Goal: Communication & Community: Answer question/provide support

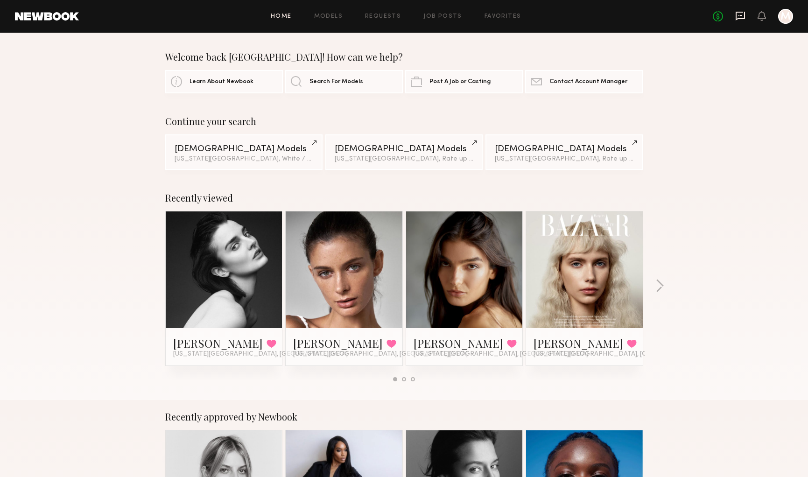
click at [740, 17] on icon at bounding box center [740, 16] width 10 height 10
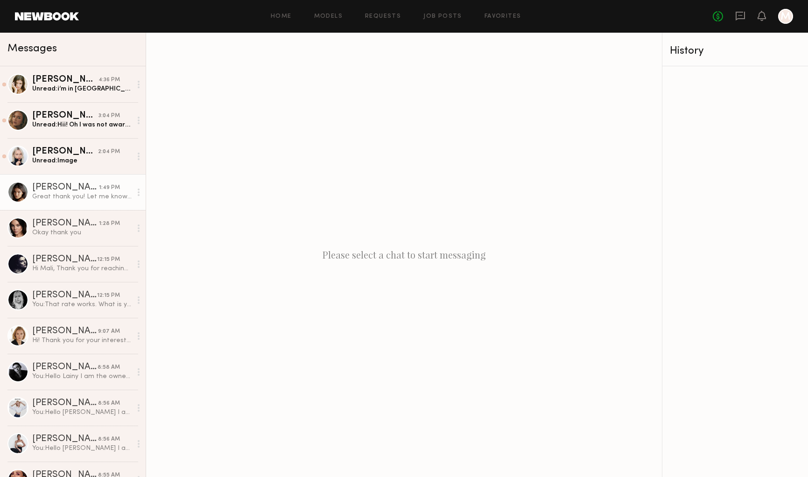
click at [69, 191] on div "[PERSON_NAME]" at bounding box center [65, 187] width 67 height 9
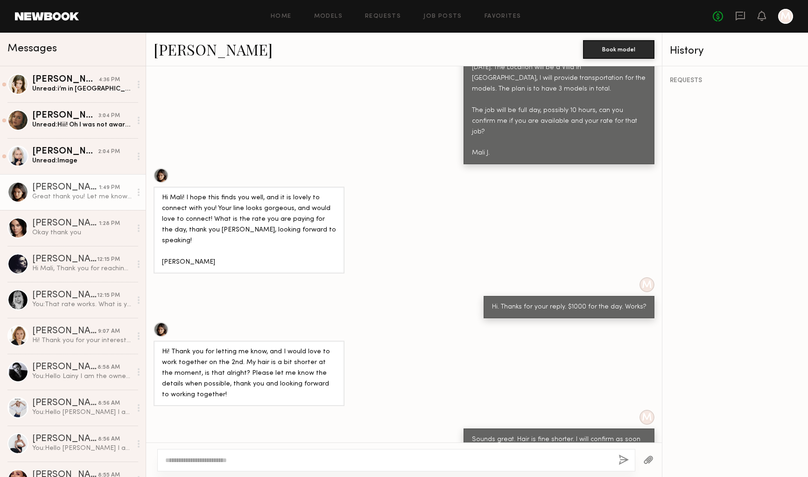
scroll to position [433, 0]
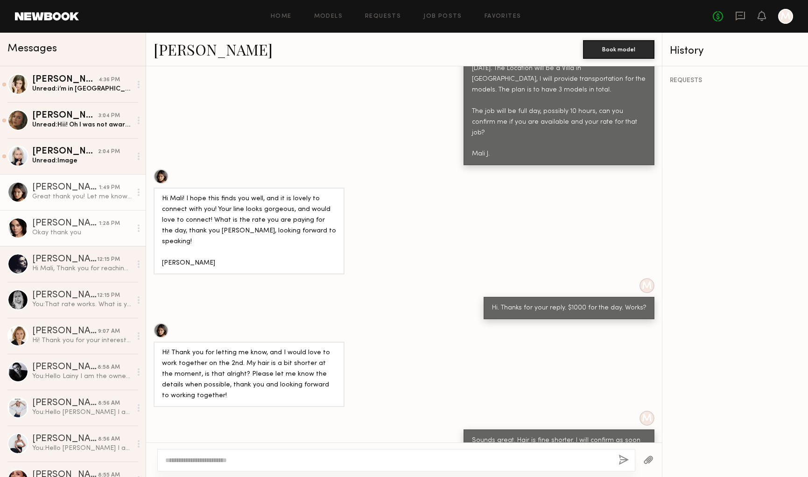
click at [82, 229] on div "Okay thank you" at bounding box center [81, 232] width 99 height 9
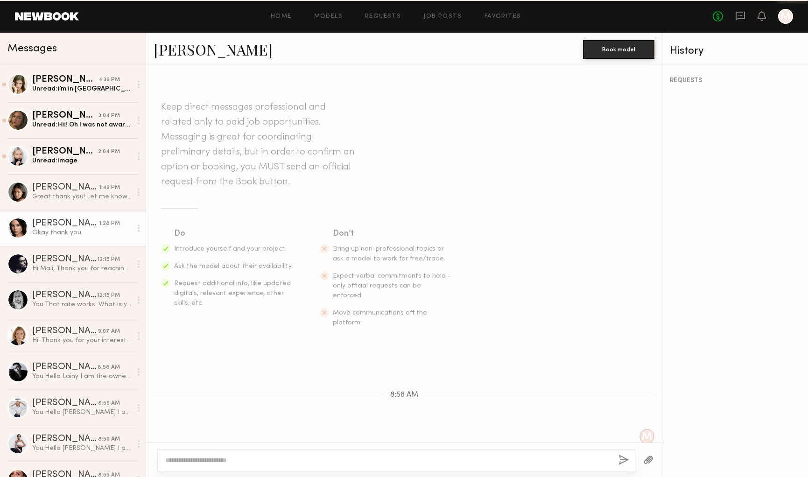
scroll to position [273, 0]
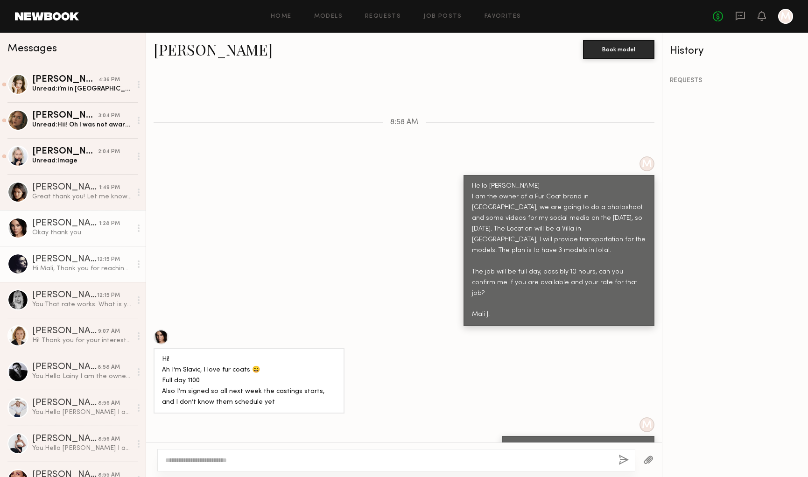
click at [80, 265] on div "Hi Mali, Thank you for reaching out! I’d love to be part of your upcoming shoot…" at bounding box center [81, 268] width 99 height 9
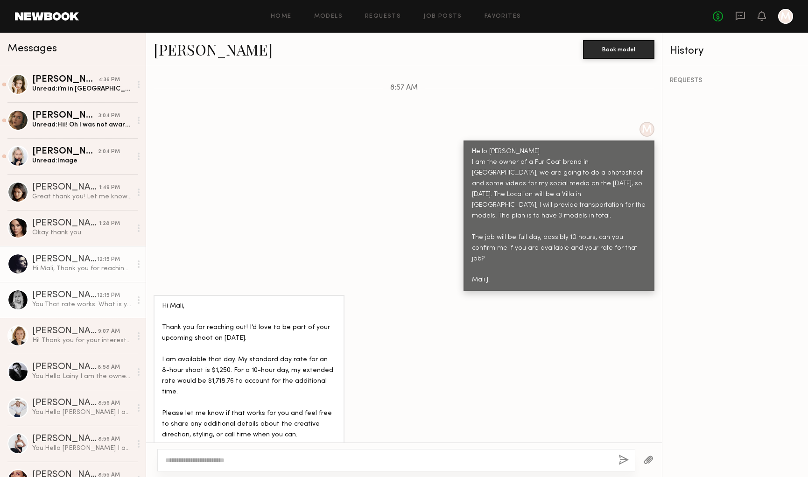
click at [77, 303] on div "You: That rate works. What is your hair these days? Bangs?" at bounding box center [81, 304] width 99 height 9
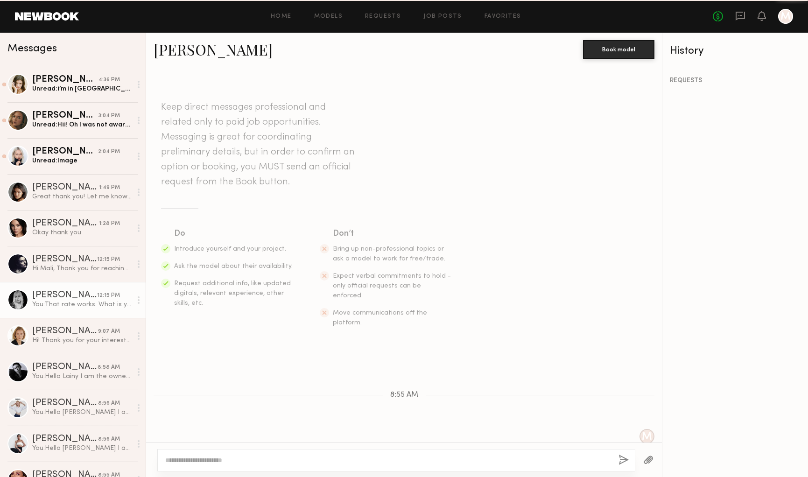
scroll to position [177, 0]
